Goal: Use online tool/utility: Utilize a website feature to perform a specific function

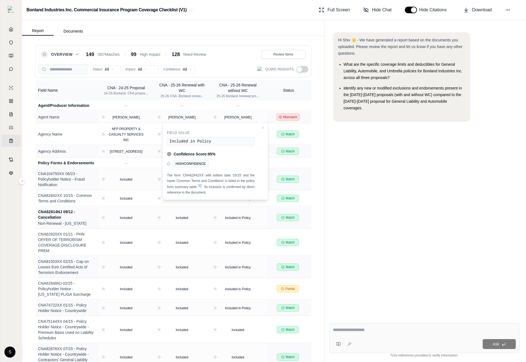
click at [202, 186] on icon at bounding box center [200, 186] width 4 height 4
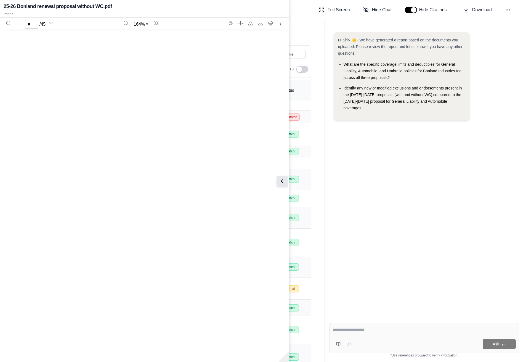
type input "*"
click at [281, 180] on icon at bounding box center [282, 181] width 7 height 7
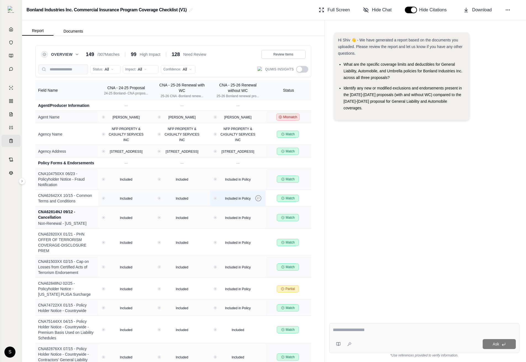
click at [257, 199] on icon at bounding box center [258, 198] width 2 height 2
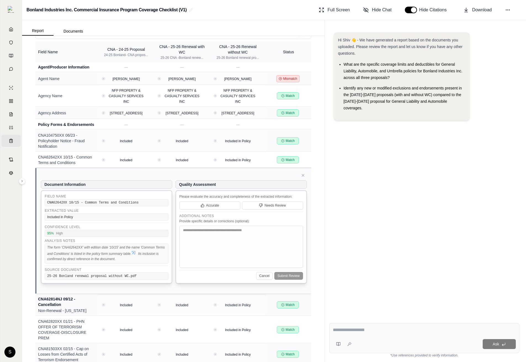
scroll to position [81, 0]
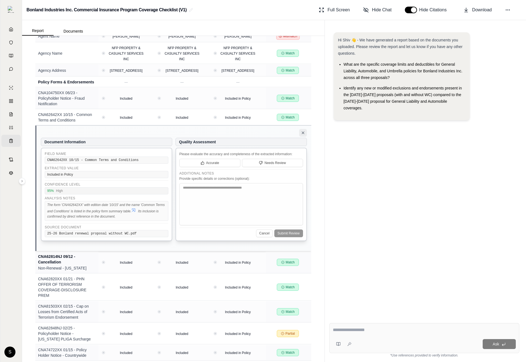
click at [301, 135] on icon at bounding box center [303, 133] width 4 height 4
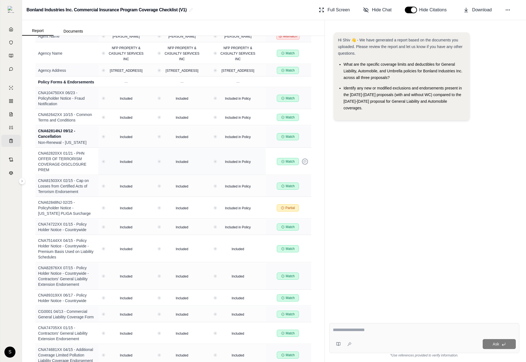
click at [304, 163] on button at bounding box center [305, 161] width 6 height 6
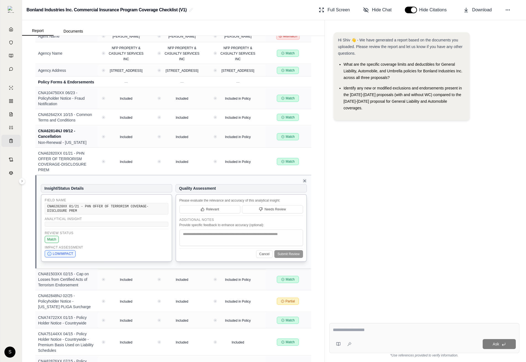
click at [305, 182] on icon at bounding box center [305, 181] width 2 height 2
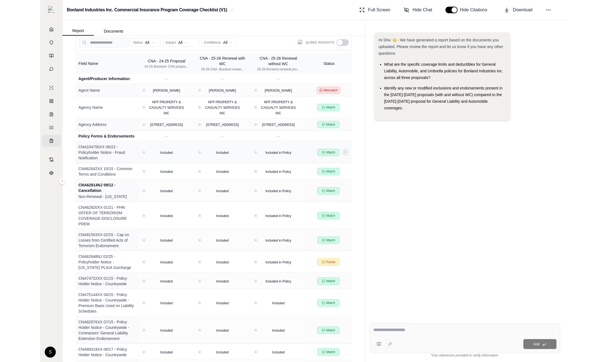
scroll to position [0, 0]
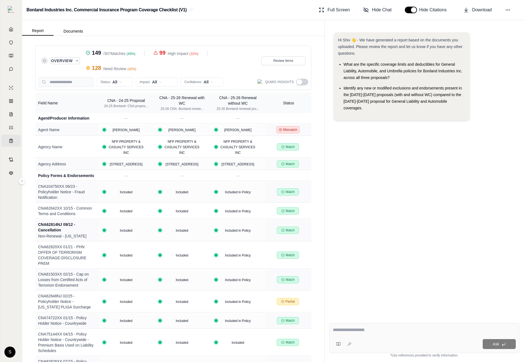
click at [78, 62] on icon "Expand overview" at bounding box center [77, 61] width 4 height 4
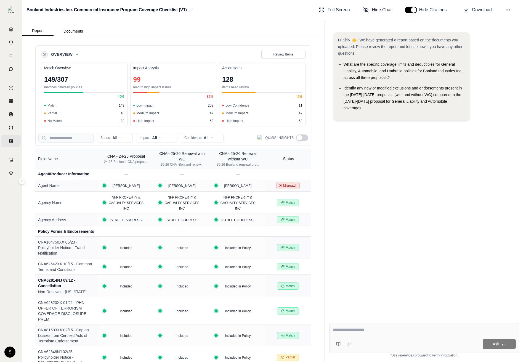
click at [76, 57] on button "Overview" at bounding box center [65, 55] width 28 height 6
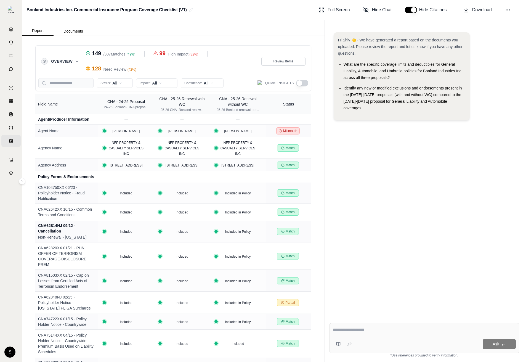
click at [120, 83] on html "Home Vault Prompts Chats Single Policy Comparisons Claims Custom Report Coverag…" at bounding box center [263, 181] width 526 height 362
click at [123, 105] on div "Match" at bounding box center [121, 103] width 46 height 9
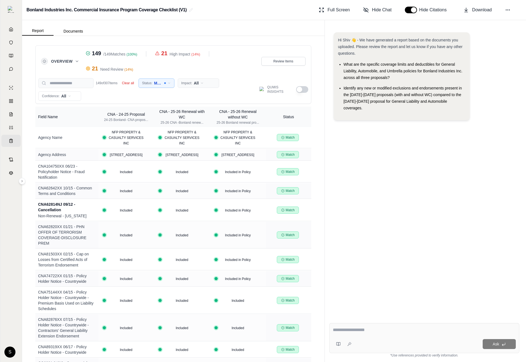
click at [188, 84] on html "Home Vault Prompts Chats Single Policy Comparisons Claims Custom Report Coverag…" at bounding box center [263, 181] width 526 height 362
click at [202, 101] on span "High Impact" at bounding box center [197, 104] width 26 height 6
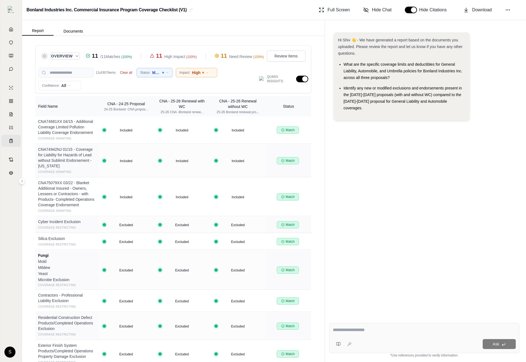
click at [74, 57] on button "Overview" at bounding box center [65, 56] width 28 height 6
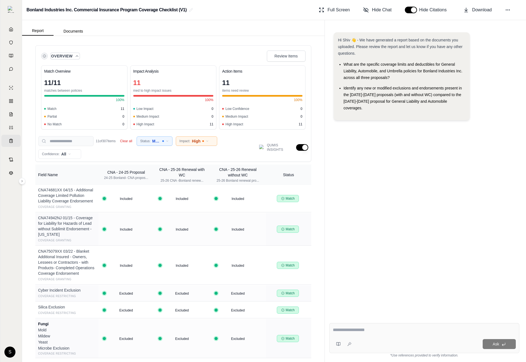
click at [74, 57] on button "Overview" at bounding box center [65, 56] width 28 height 6
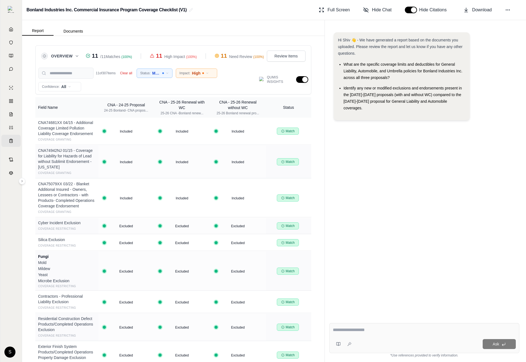
click at [301, 79] on button "button" at bounding box center [302, 79] width 12 height 7
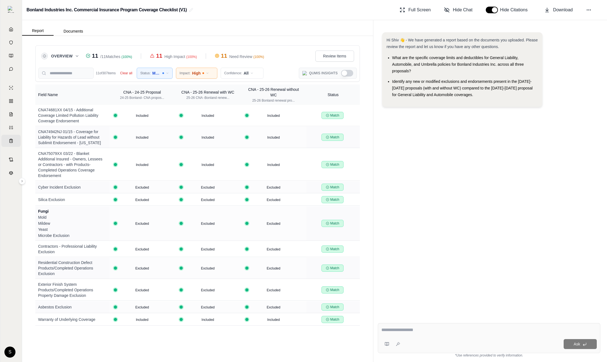
click at [344, 73] on button "Show Qumis Insights" at bounding box center [347, 73] width 12 height 7
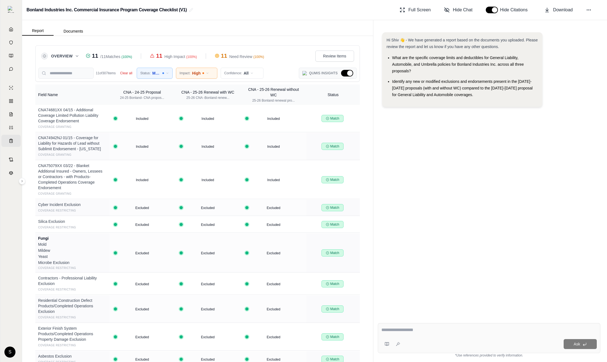
click at [344, 73] on button "Hide Qumis Insights" at bounding box center [347, 73] width 12 height 7
